Goal: Answer question/provide support: Share knowledge or assist other users

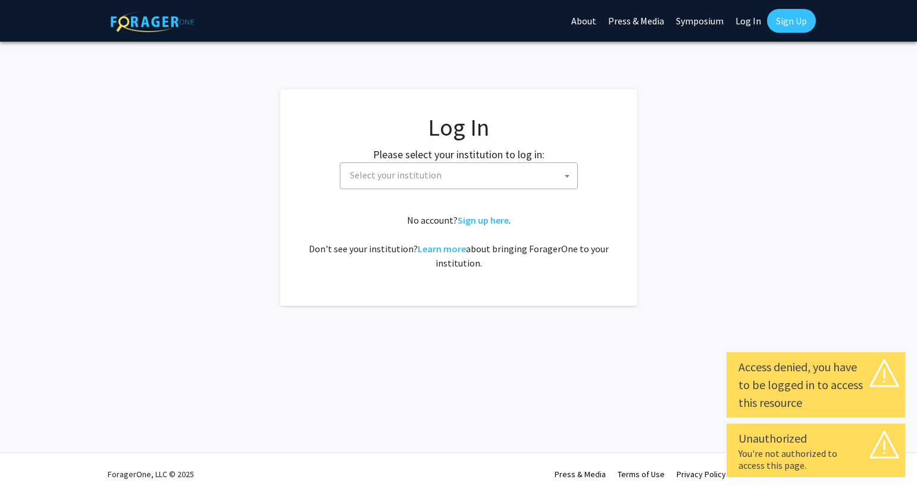
select select
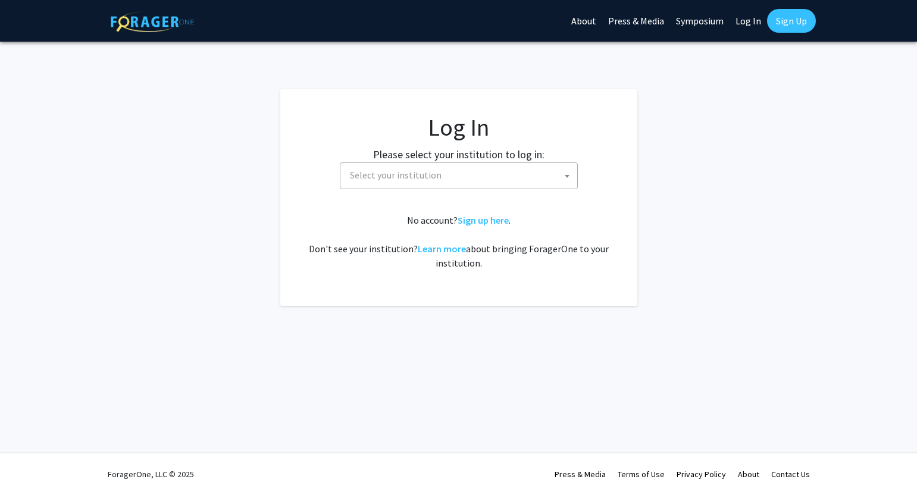
click at [545, 170] on span "Select your institution" at bounding box center [461, 175] width 232 height 24
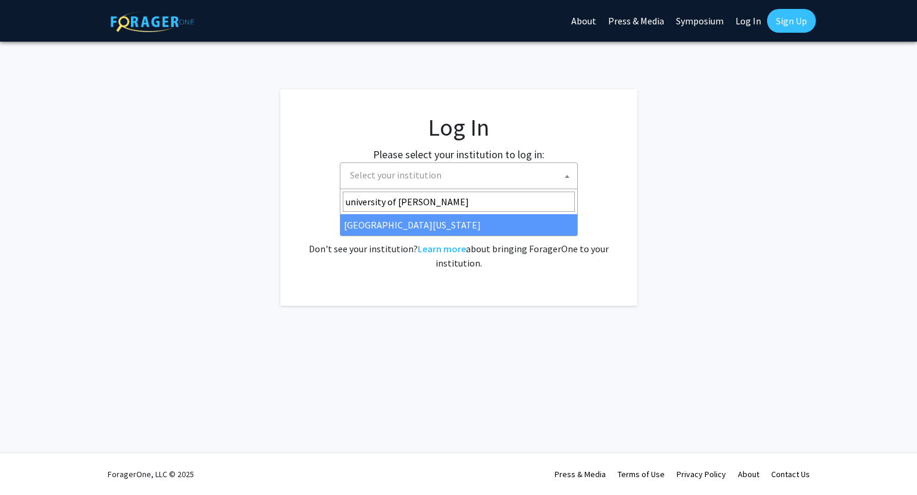
type input "university of ken"
select select "13"
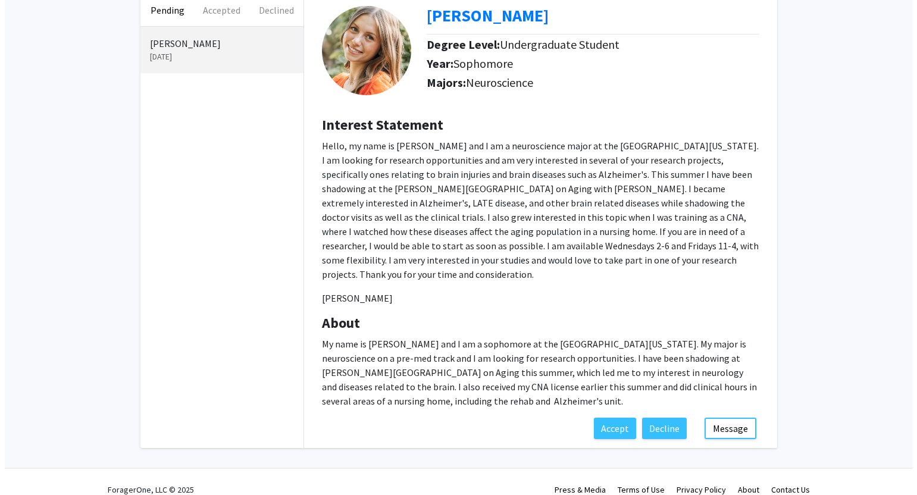
scroll to position [71, 0]
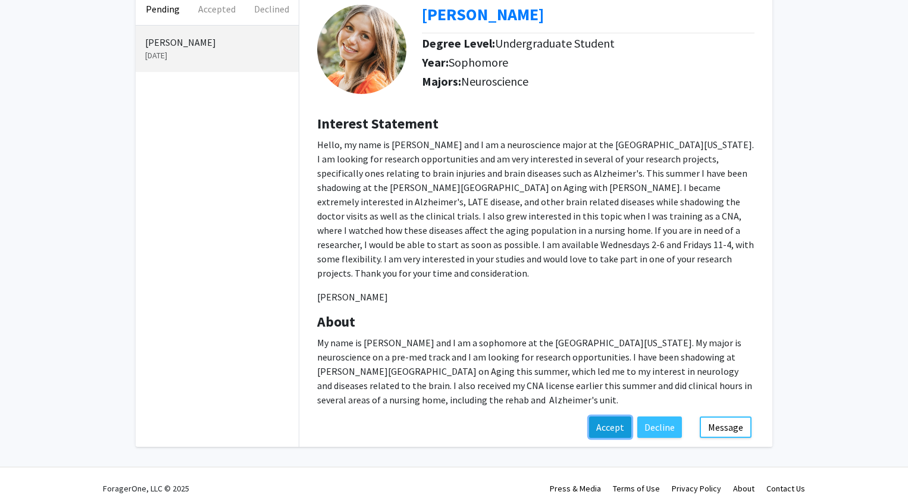
click at [612, 417] on button "Accept" at bounding box center [610, 427] width 42 height 21
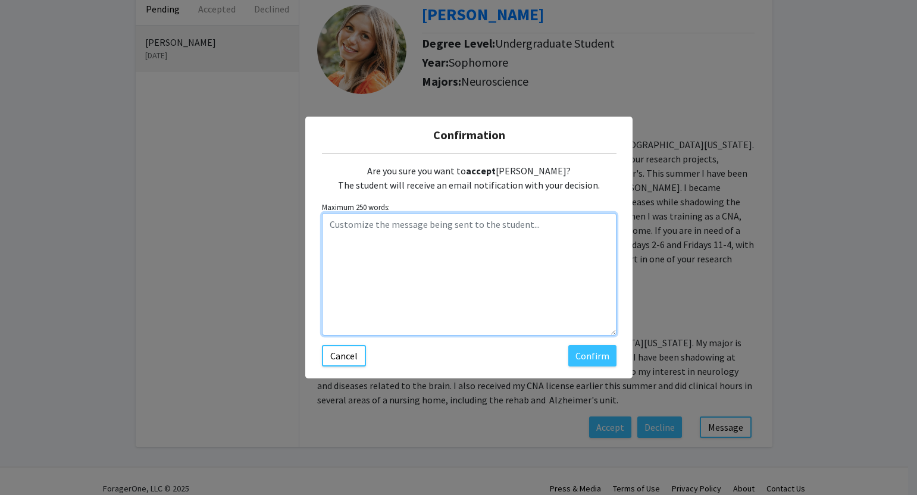
click at [406, 232] on textarea "Customize the message being sent to the student..." at bounding box center [469, 274] width 295 height 123
type textarea "Hi [PERSON_NAME]"
click at [406, 232] on textarea "Hi [PERSON_NAME]" at bounding box center [469, 274] width 295 height 123
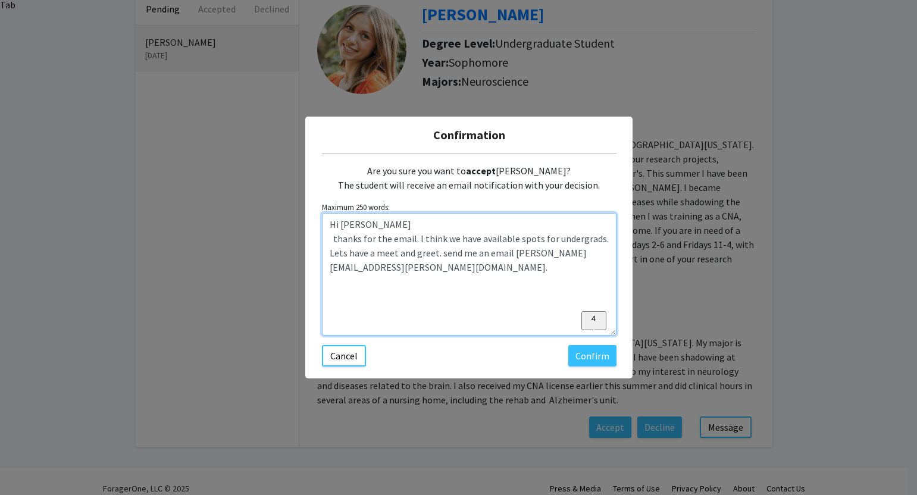
click at [431, 250] on textarea "Hi [PERSON_NAME] thanks for the email. I think we have available spots for unde…" at bounding box center [469, 274] width 295 height 123
click at [437, 264] on textarea "Hi [PERSON_NAME] thanks for the email. I think we have available spots for unde…" at bounding box center [469, 274] width 295 height 123
type textarea "Hi [PERSON_NAME] thanks for the email. I think we have available spots for unde…"
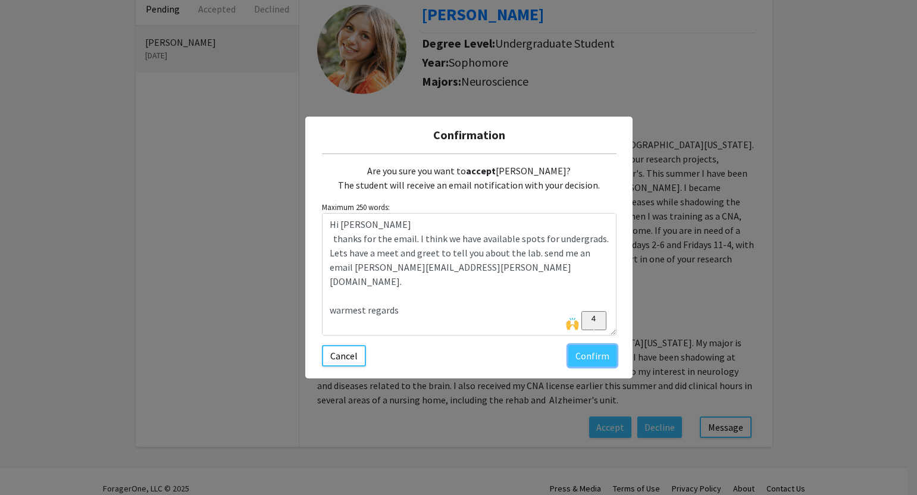
click at [591, 359] on button "Confirm" at bounding box center [592, 355] width 48 height 21
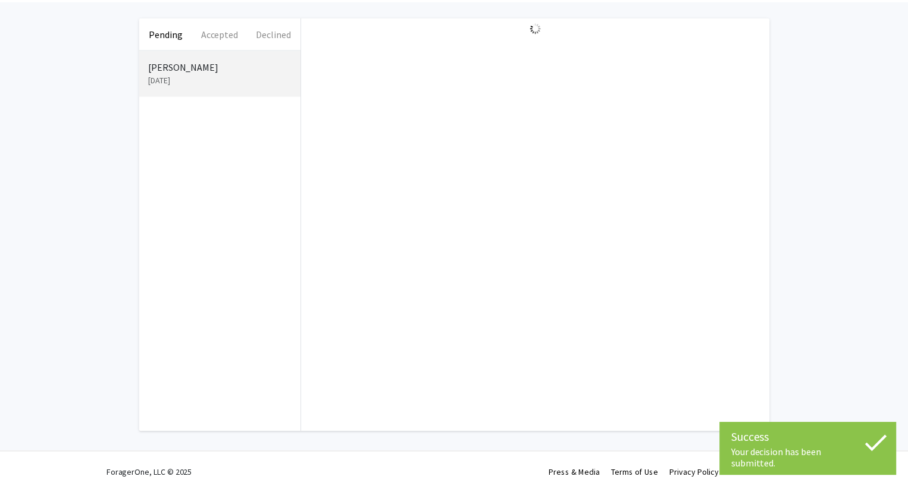
scroll to position [48, 0]
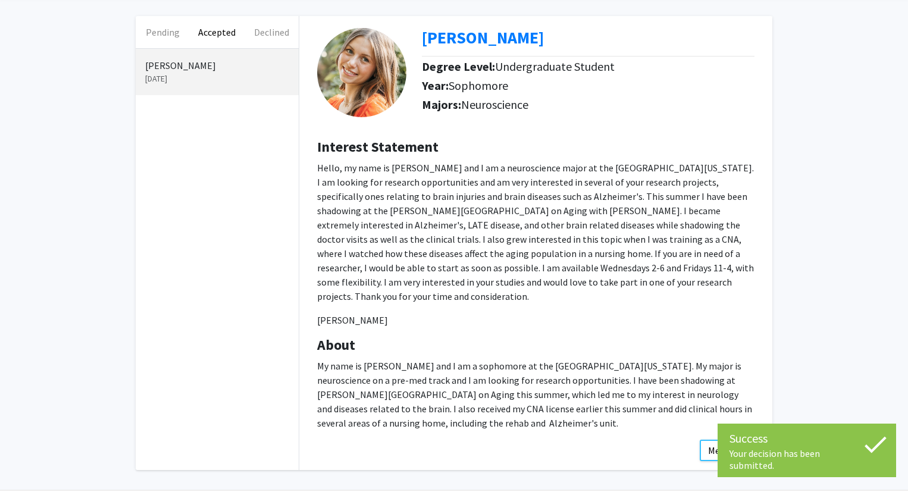
click at [868, 355] on div "Pending Accepted Declined [PERSON_NAME] [DATE] [PERSON_NAME] Degree Level: Unde…" at bounding box center [454, 246] width 908 height 502
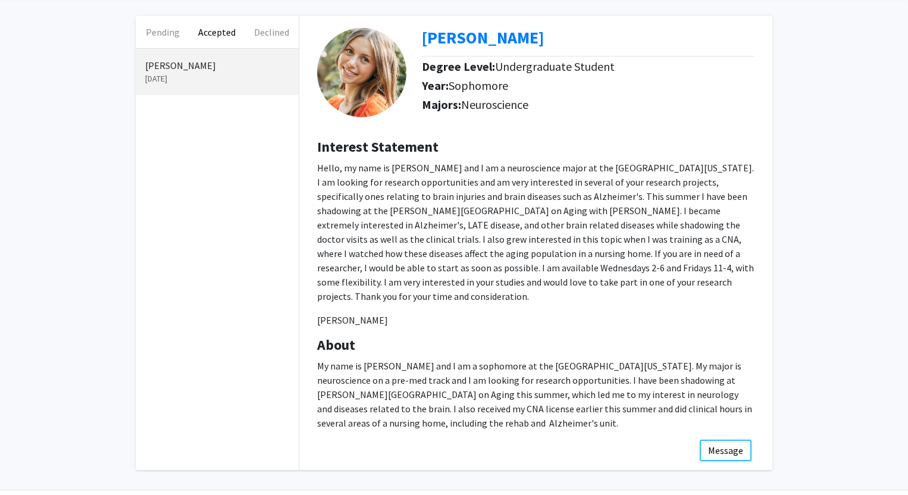
scroll to position [71, 0]
